Goal: Find specific page/section: Find specific page/section

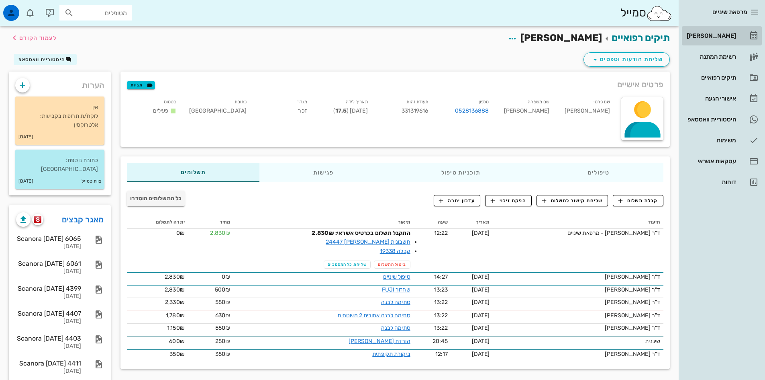
click at [723, 32] on div "[PERSON_NAME]" at bounding box center [710, 35] width 51 height 13
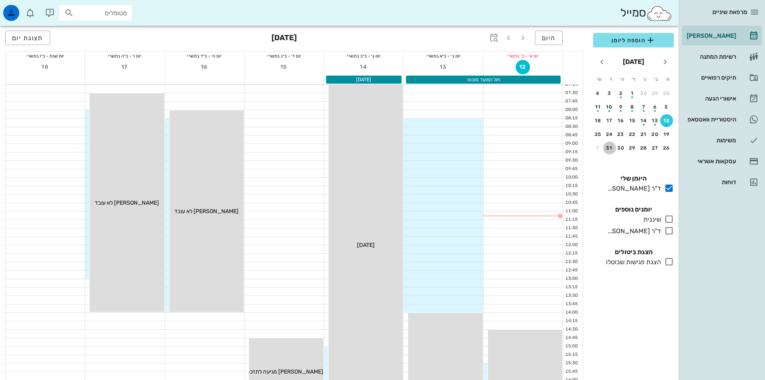
click at [608, 145] on div "31" at bounding box center [609, 148] width 13 height 6
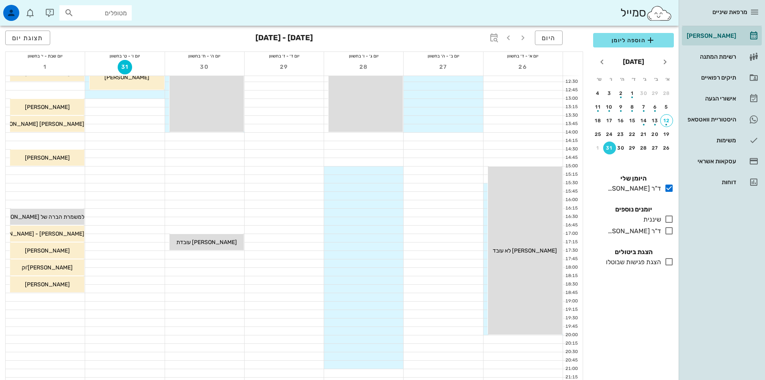
scroll to position [201, 0]
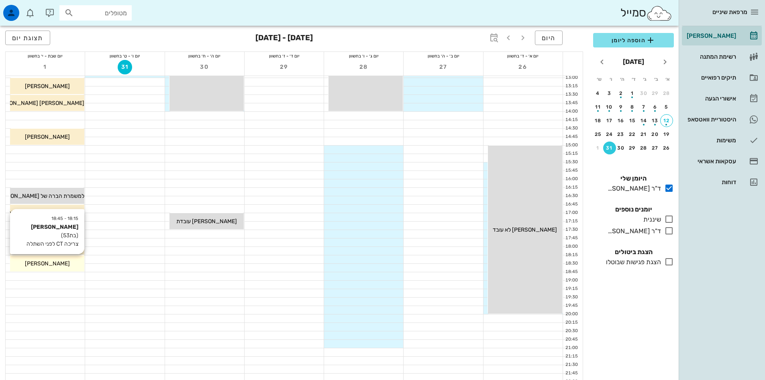
click at [63, 265] on div "[PERSON_NAME]" at bounding box center [47, 263] width 74 height 8
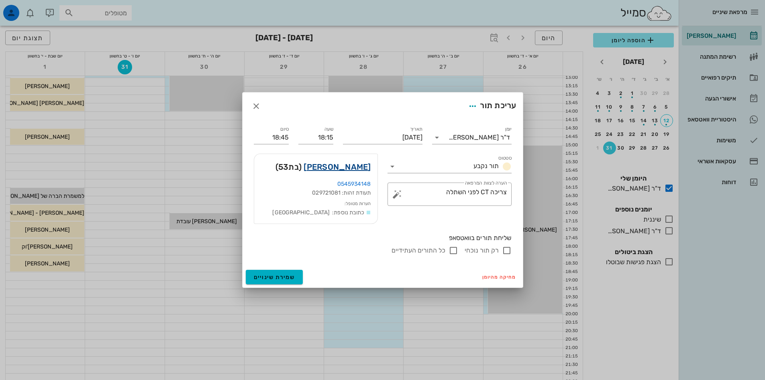
click at [364, 167] on link "[PERSON_NAME]" at bounding box center [337, 166] width 67 height 13
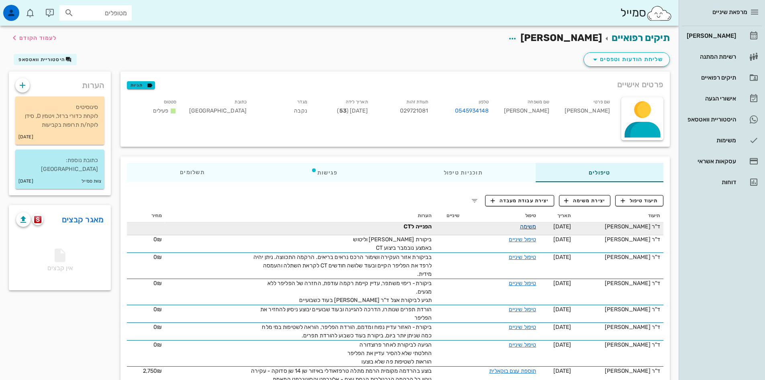
click at [535, 228] on link "משימה" at bounding box center [528, 226] width 16 height 7
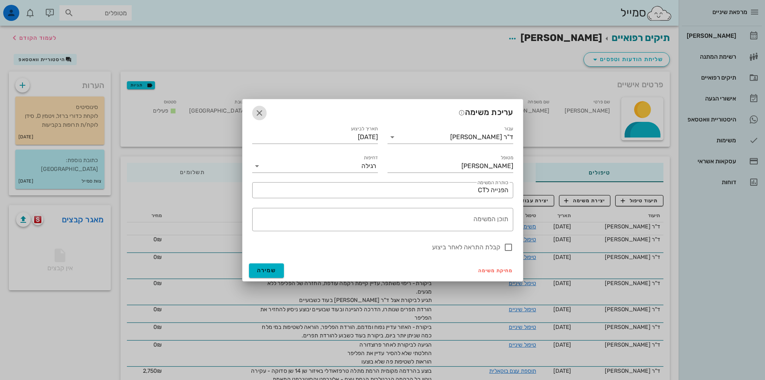
click at [258, 112] on icon "button" at bounding box center [260, 113] width 10 height 10
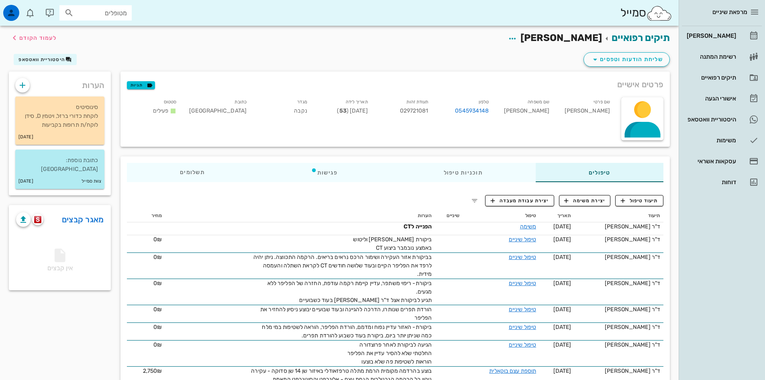
click at [110, 9] on input "מטופלים" at bounding box center [101, 13] width 51 height 10
type input "e"
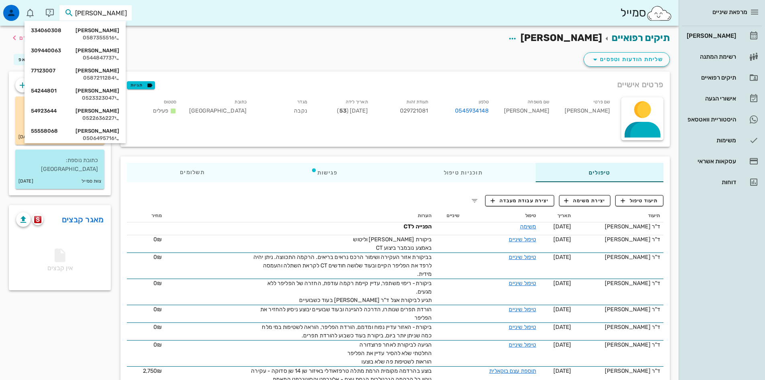
drag, startPoint x: 119, startPoint y: 13, endPoint x: 140, endPoint y: 8, distance: 21.7
click at [140, 8] on div "סמייל [PERSON_NAME]" at bounding box center [339, 13] width 679 height 26
type input "[PERSON_NAME]"
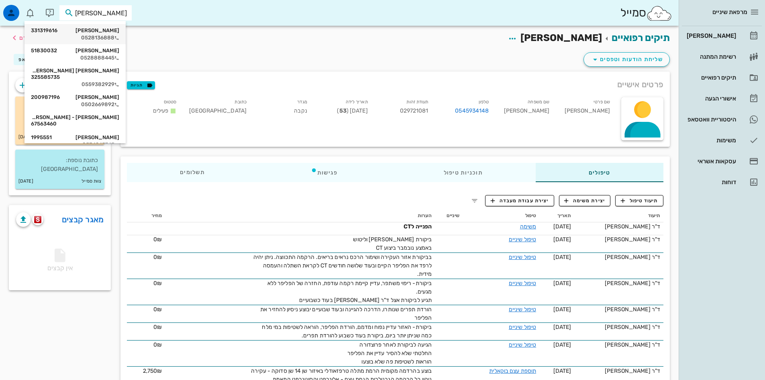
click at [98, 31] on div "[PERSON_NAME] 331319616" at bounding box center [75, 30] width 88 height 6
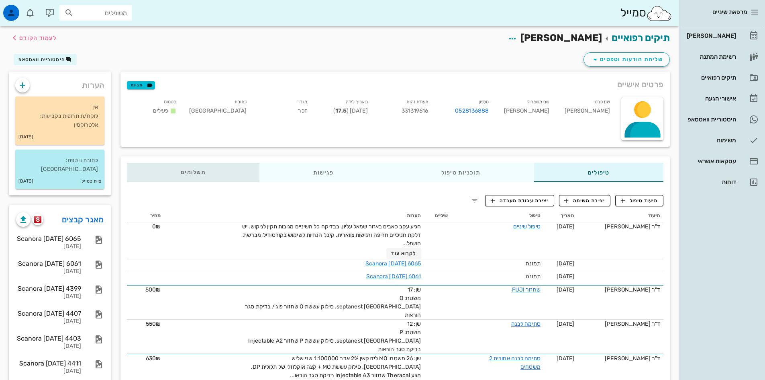
click at [201, 172] on span "תשלומים 0₪" at bounding box center [193, 173] width 25 height 6
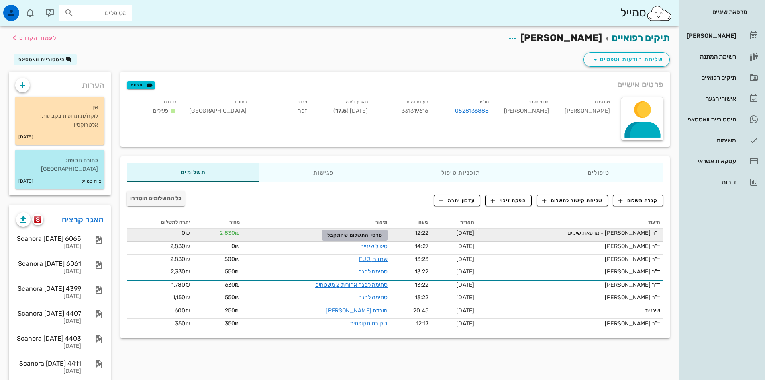
click at [378, 235] on span "פרטי התשלום שהתקבל" at bounding box center [354, 235] width 55 height 6
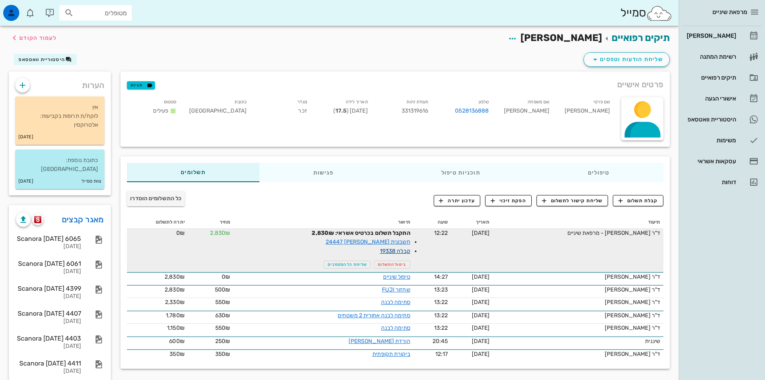
click at [397, 249] on link "קבלה 19338" at bounding box center [395, 250] width 31 height 7
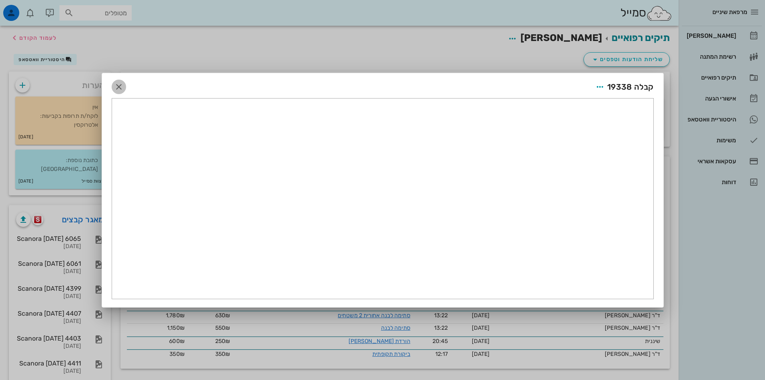
click at [118, 86] on icon "button" at bounding box center [119, 87] width 10 height 10
